Goal: Transaction & Acquisition: Book appointment/travel/reservation

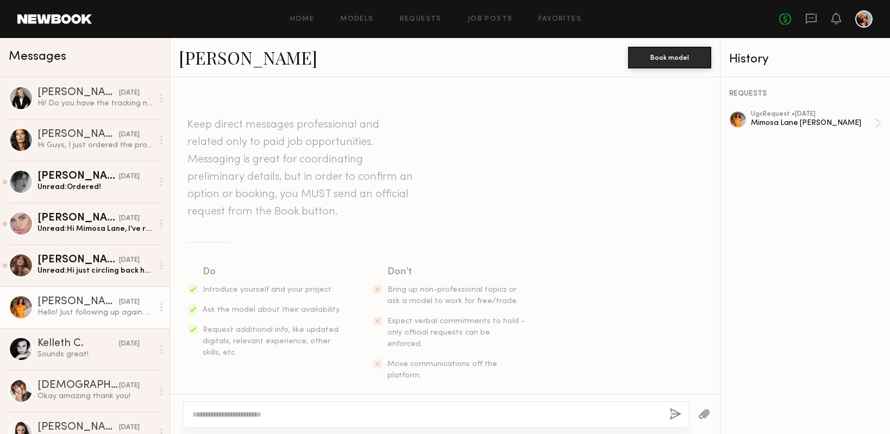
scroll to position [1003, 0]
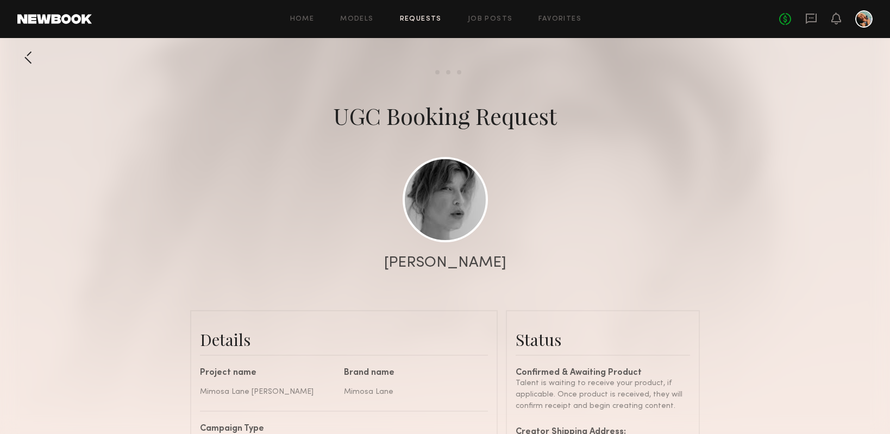
scroll to position [980, 0]
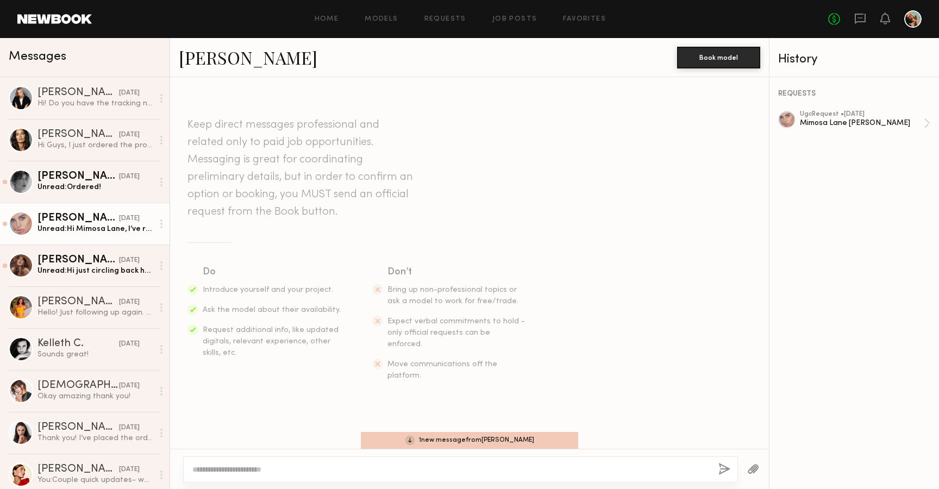
scroll to position [638, 0]
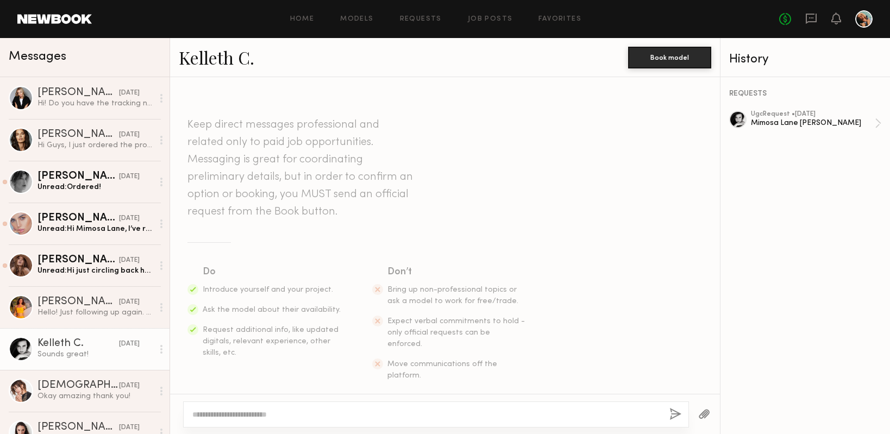
scroll to position [1379, 0]
